Goal: Check status

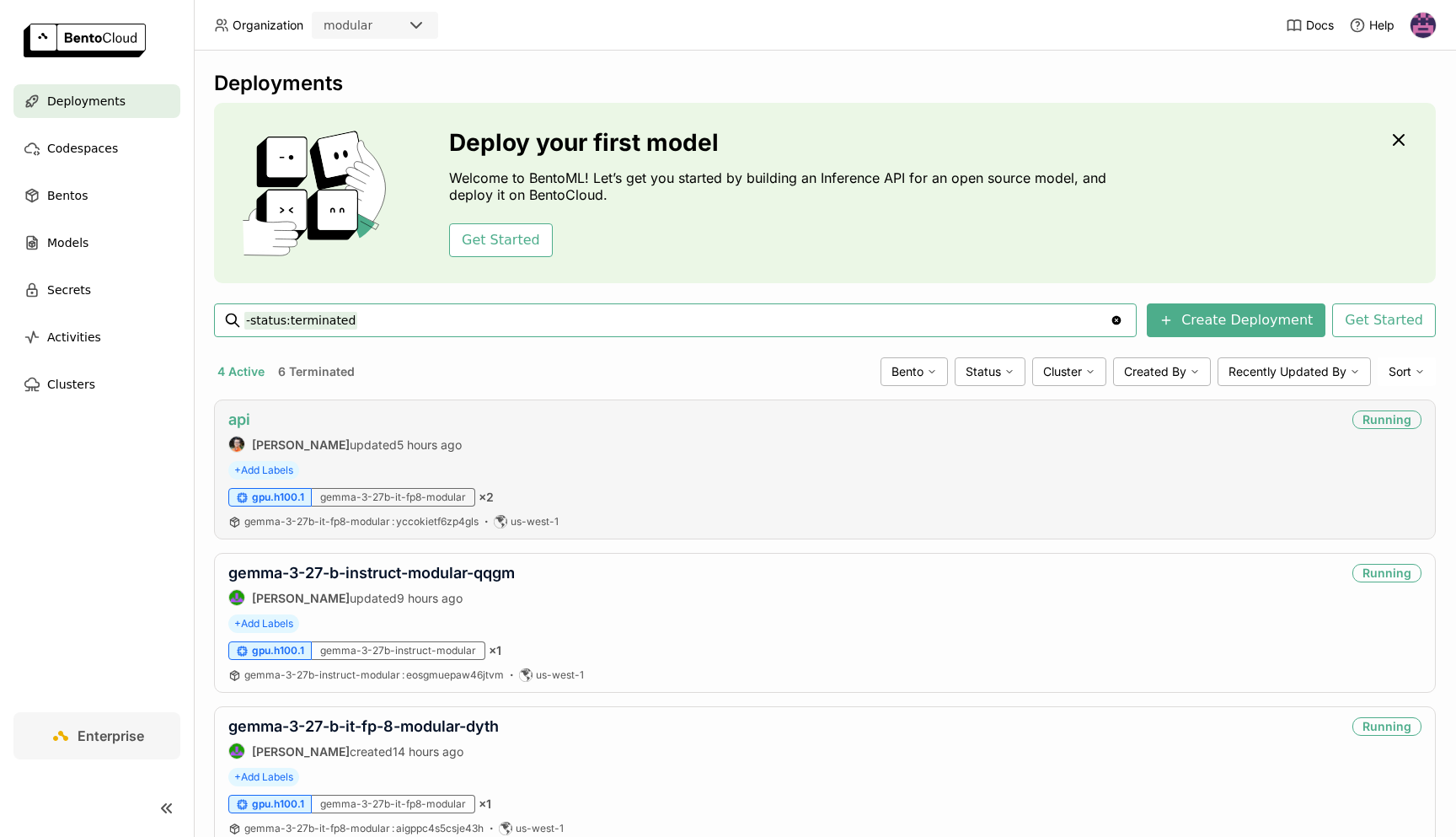
click at [238, 419] on link "api" at bounding box center [239, 418] width 22 height 18
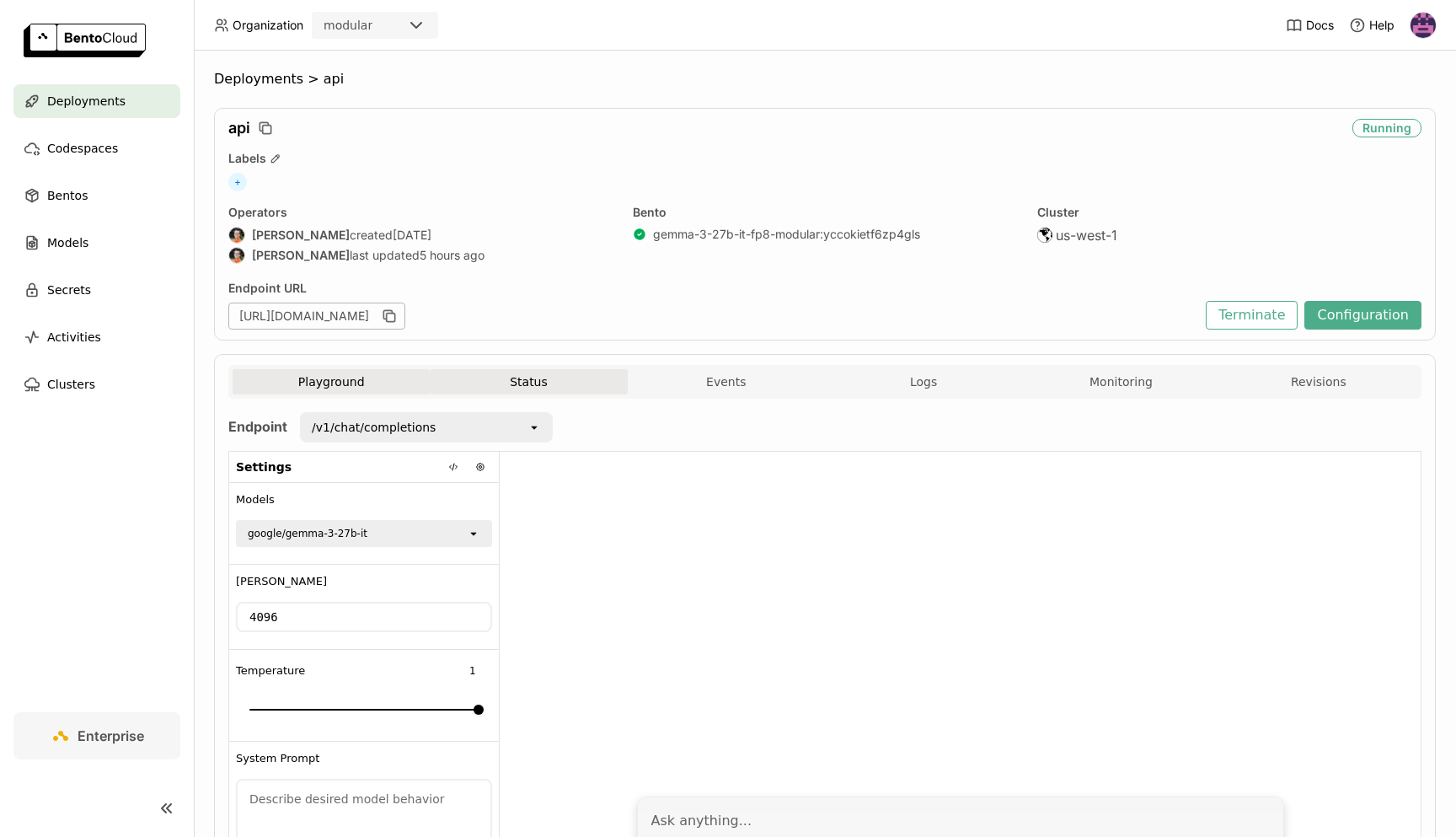
click at [531, 384] on button "Status" at bounding box center [528, 381] width 198 height 25
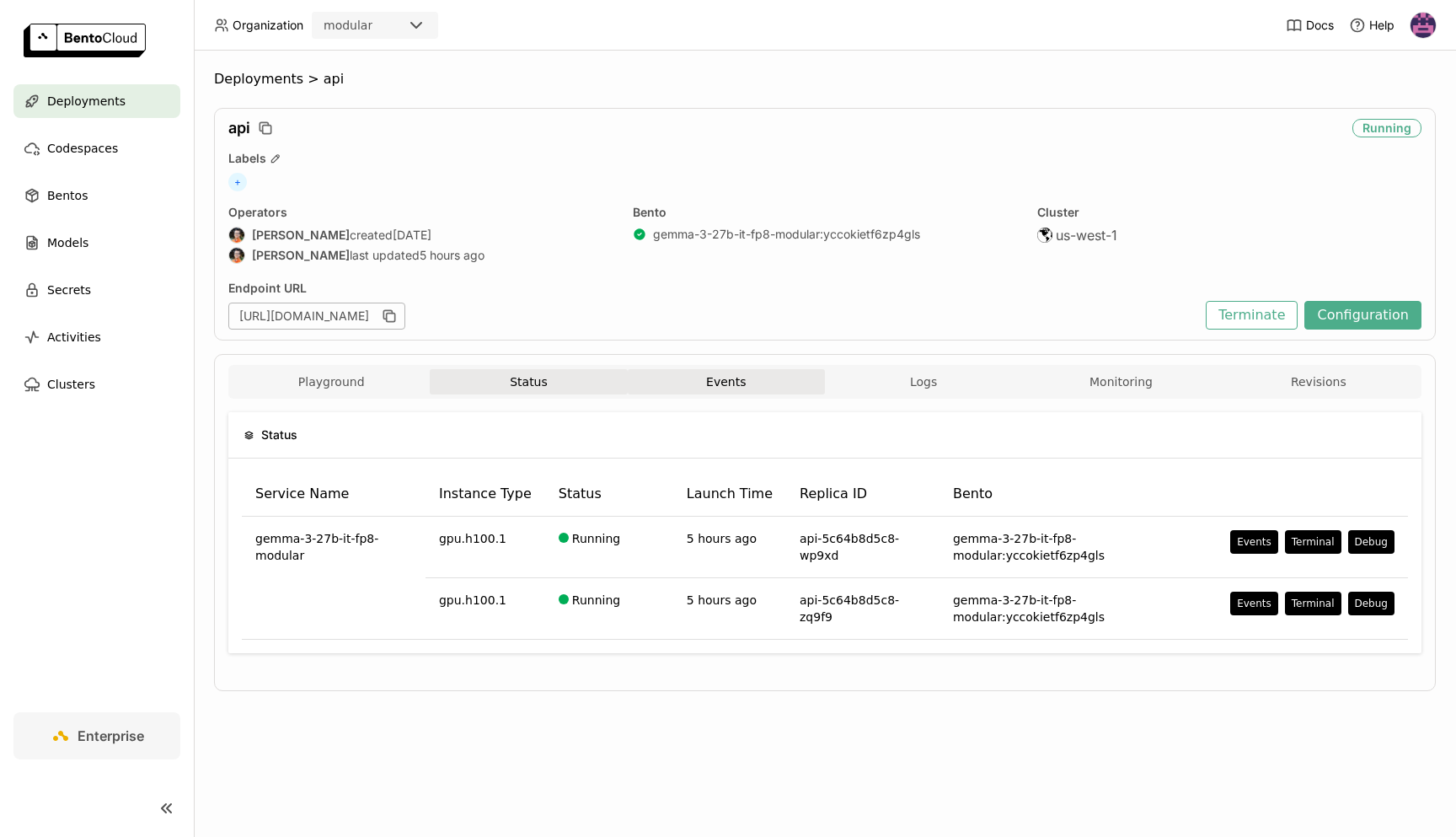
click at [734, 373] on button "Events" at bounding box center [727, 381] width 198 height 25
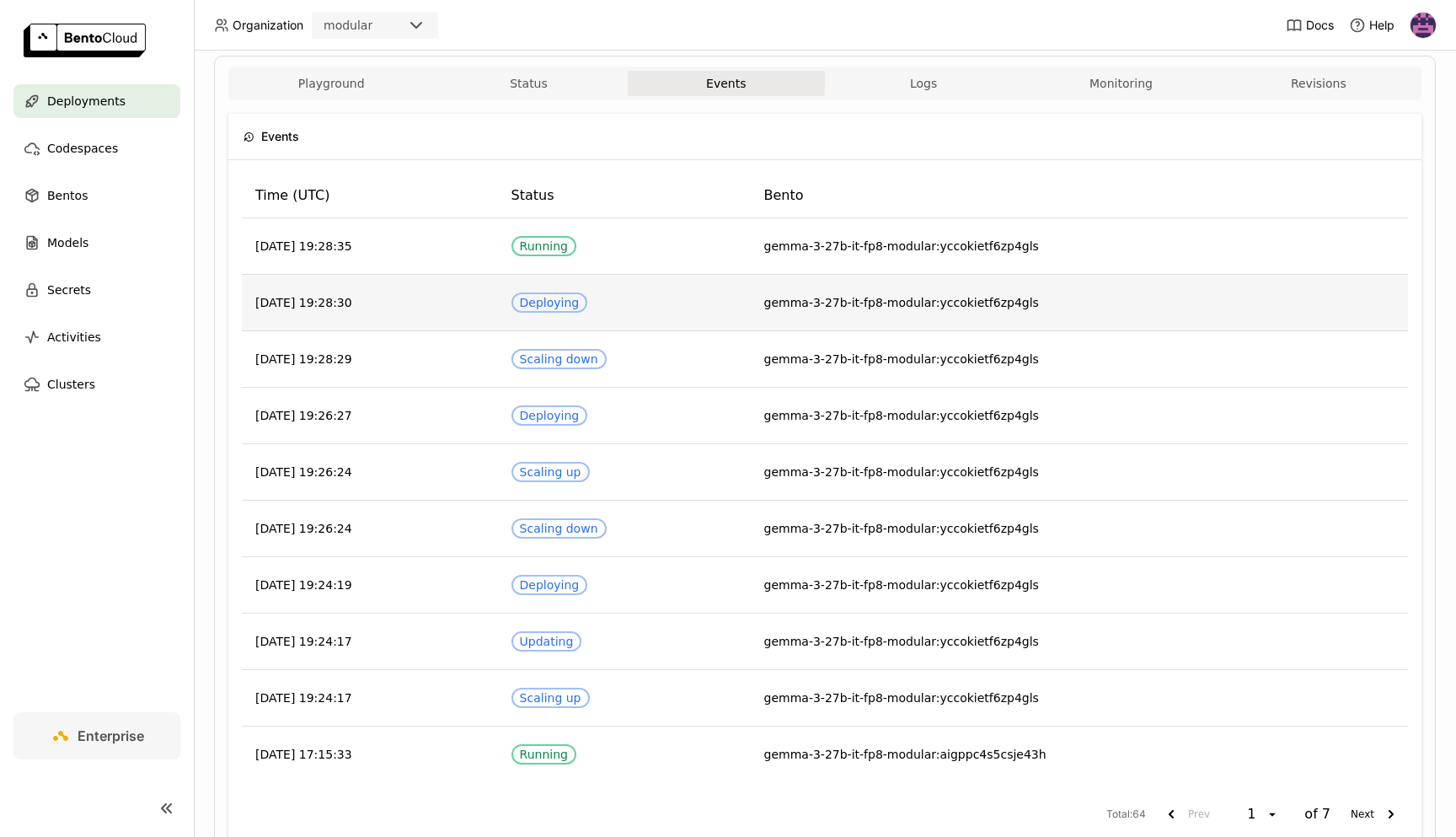
scroll to position [374, 0]
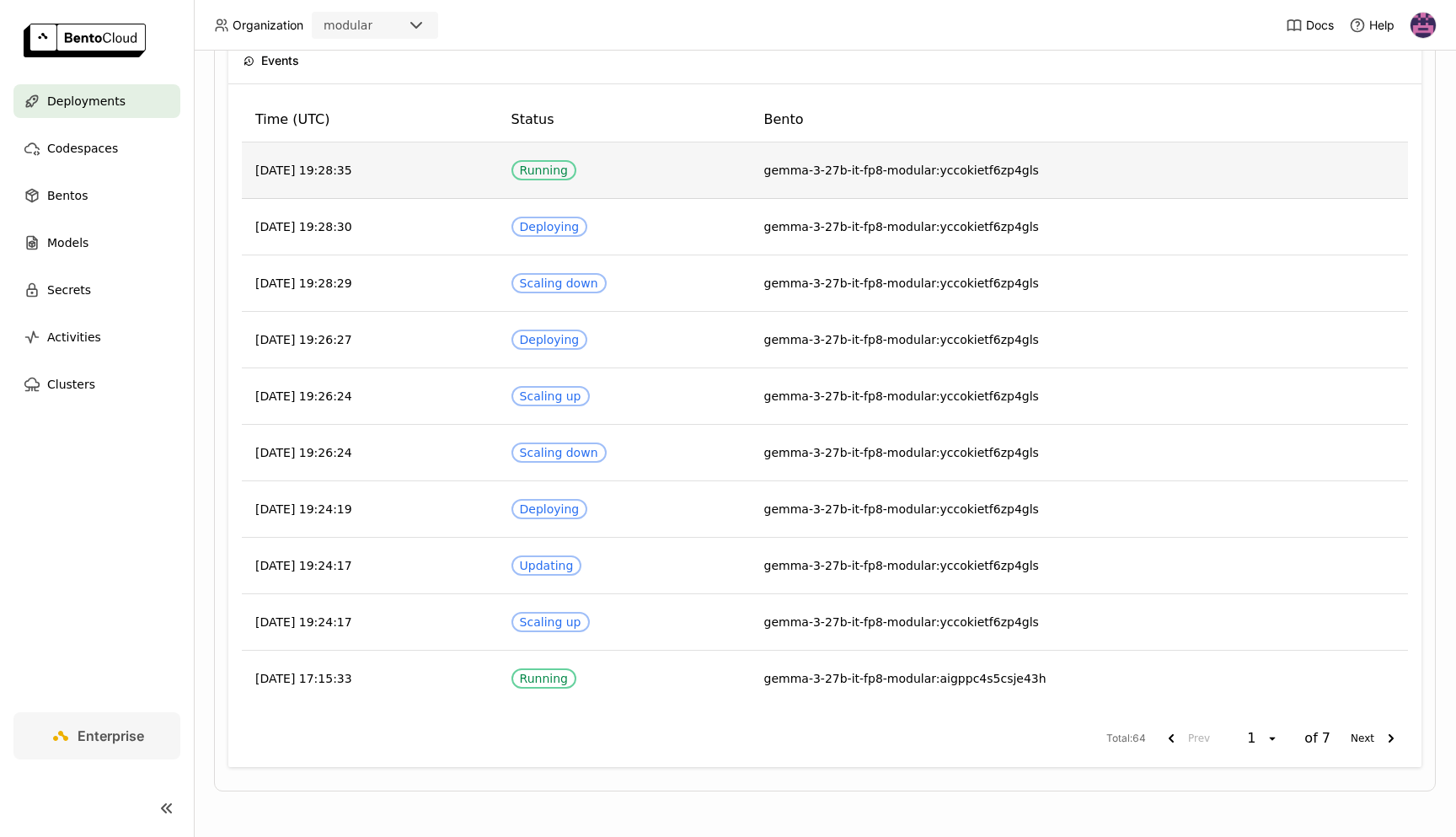
click at [811, 173] on span "gemma-3-27b-it-fp8-modular:yccokietf6zp4gls" at bounding box center [901, 170] width 274 height 13
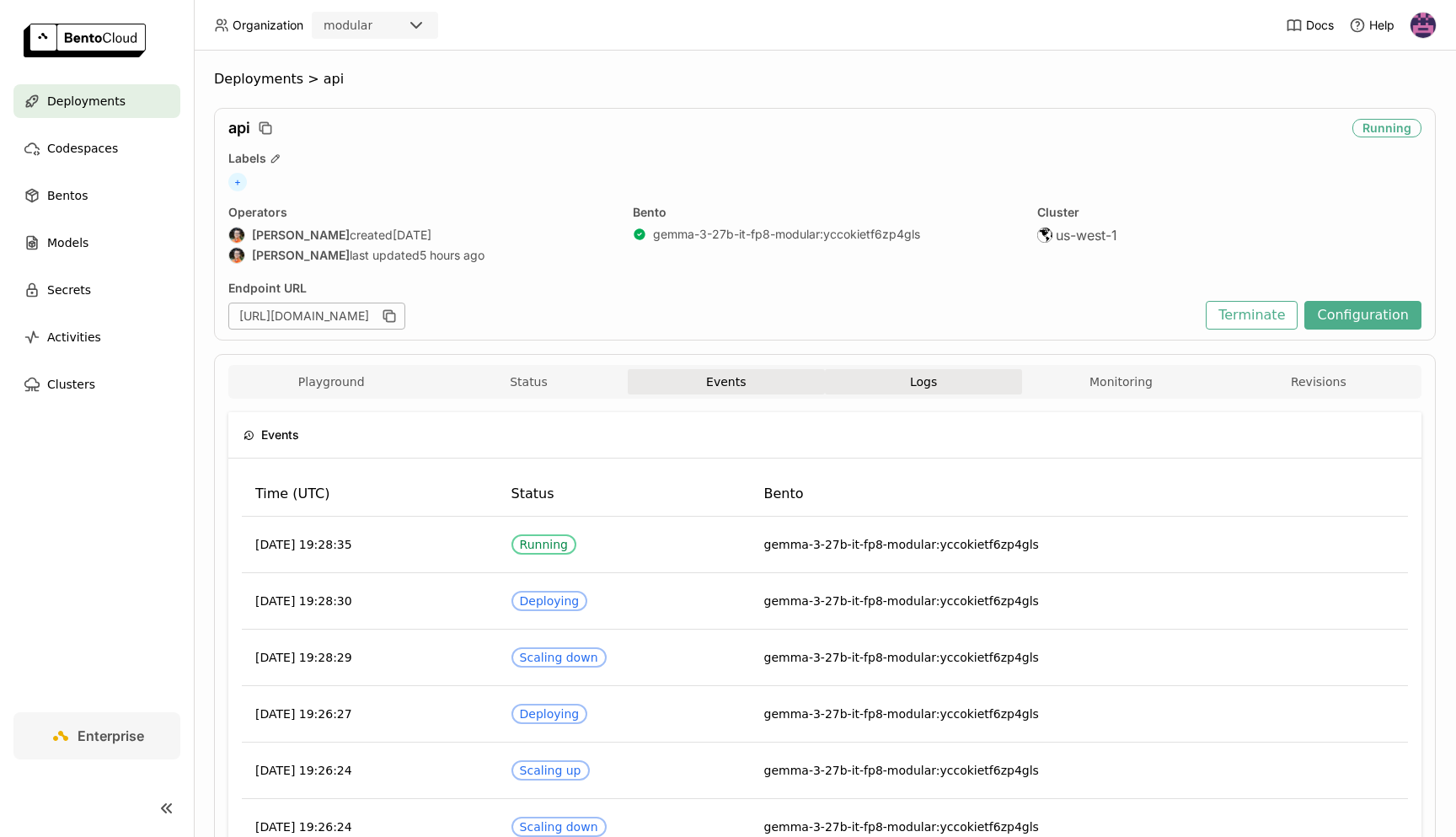
click at [927, 378] on span "Logs" at bounding box center [923, 382] width 27 height 15
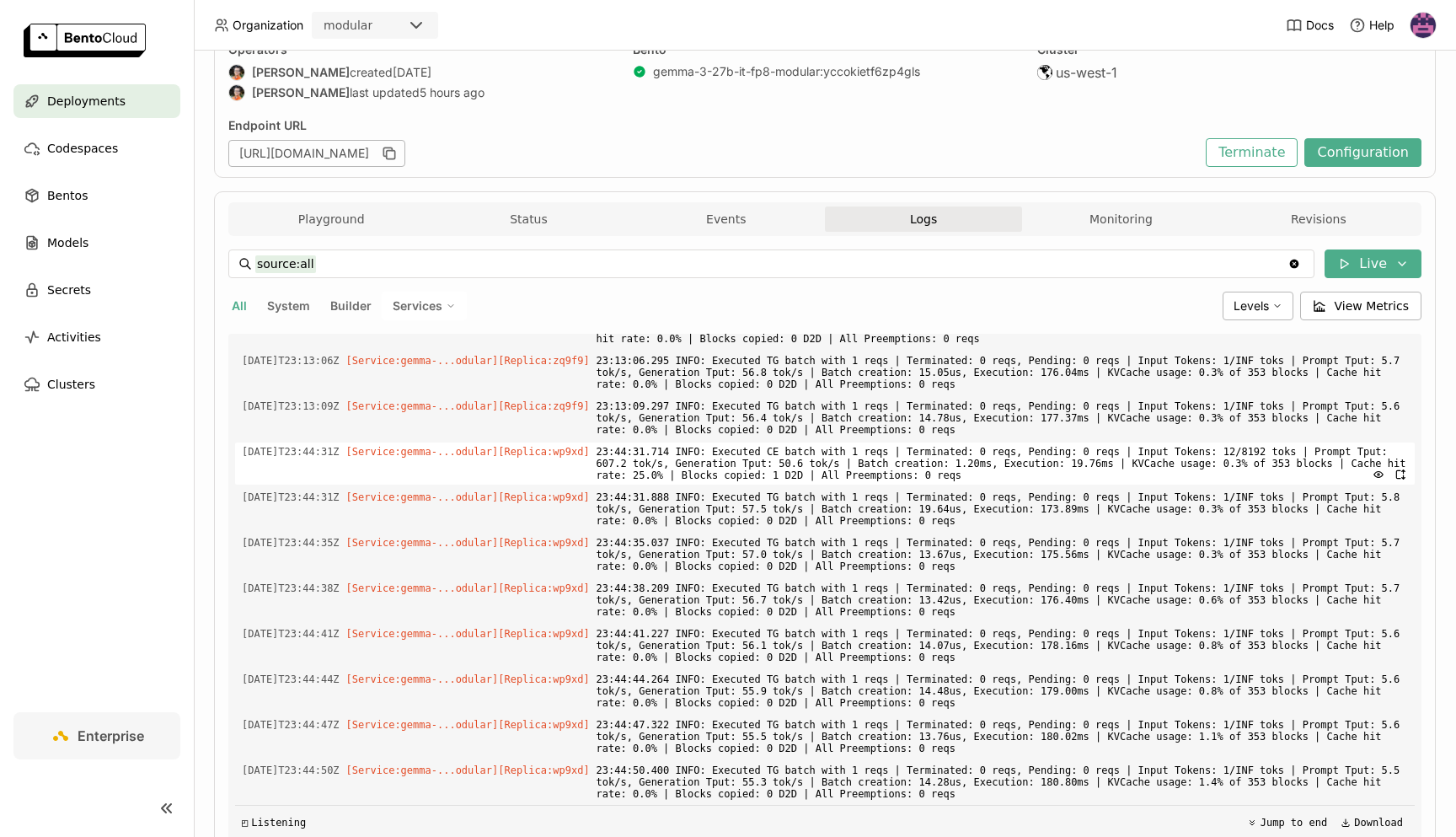
scroll to position [235, 0]
